Goal: Transaction & Acquisition: Purchase product/service

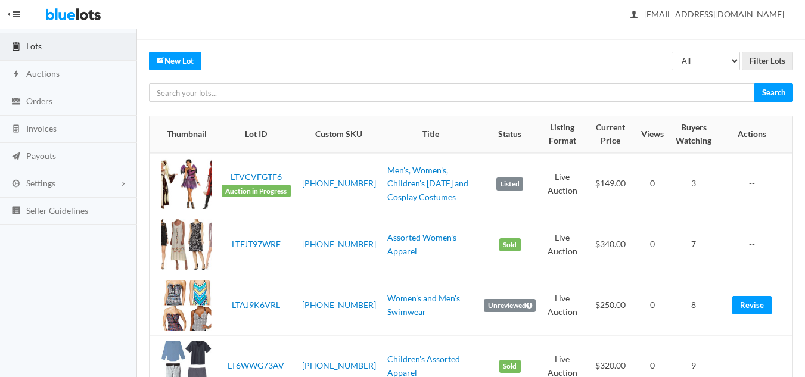
scroll to position [60, 0]
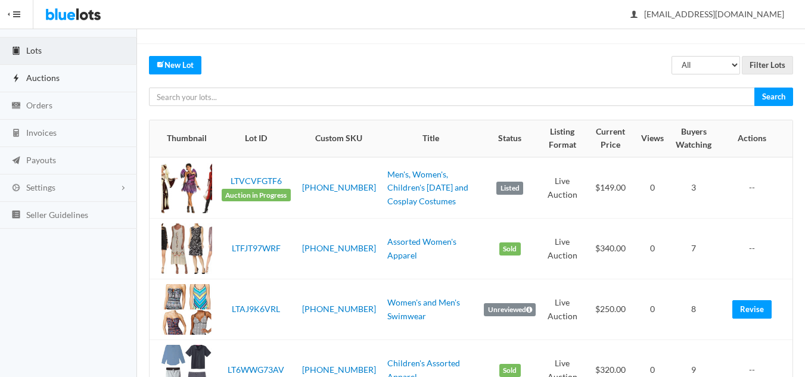
click at [49, 79] on span "Auctions" at bounding box center [42, 78] width 33 height 10
click at [398, 185] on link "Men's, Women's, Children's [DATE] and Cosplay Costumes" at bounding box center [427, 187] width 81 height 37
click at [51, 80] on span "Auctions" at bounding box center [42, 78] width 33 height 10
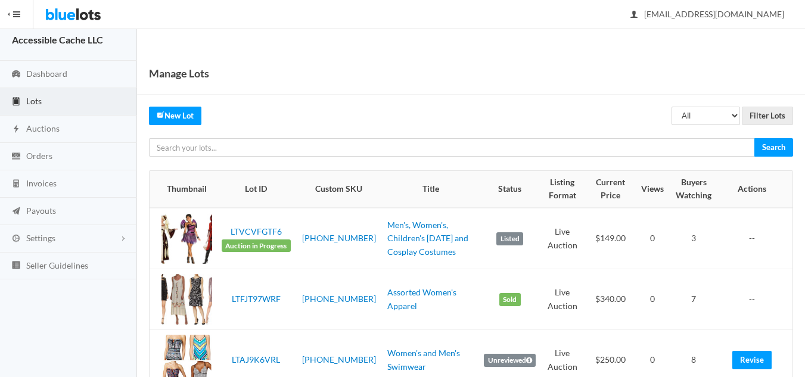
scroll to position [0, 0]
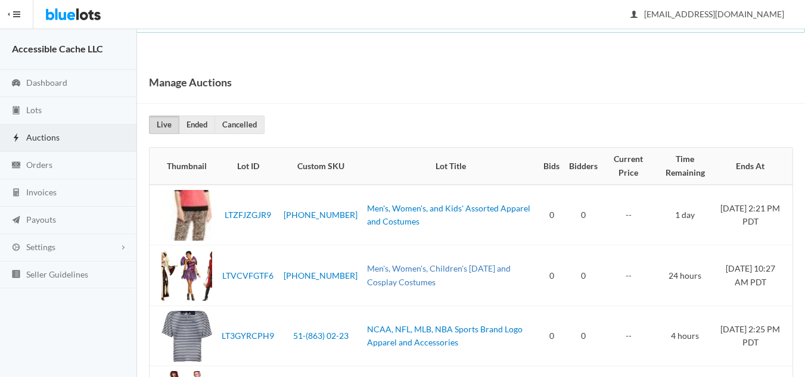
scroll to position [74, 0]
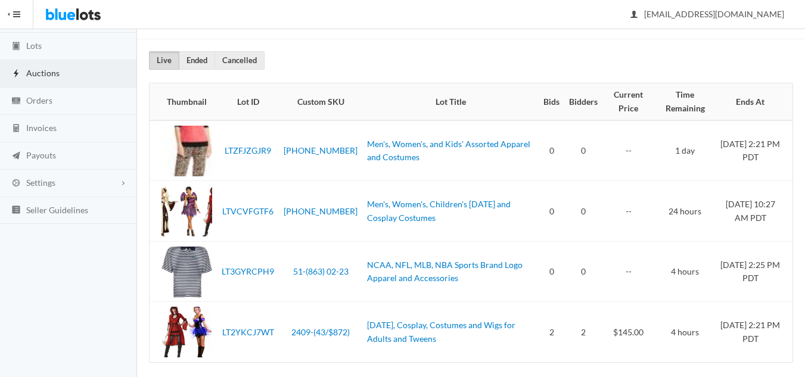
scroll to position [74, 0]
